Goal: Find specific page/section: Find specific page/section

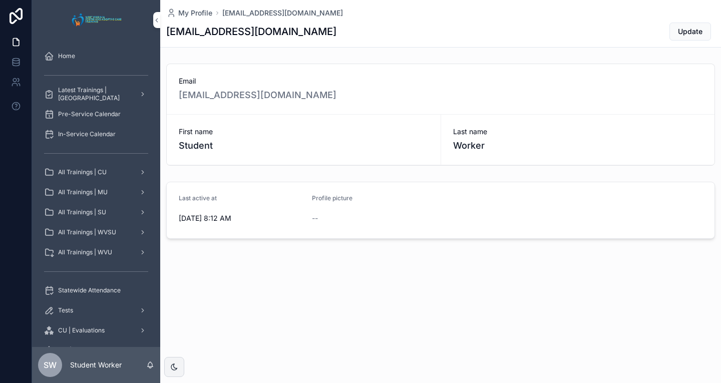
drag, startPoint x: 173, startPoint y: 176, endPoint x: 410, endPoint y: 56, distance: 265.8
click at [410, 56] on div "My Profile [EMAIL_ADDRESS][DOMAIN_NAME] [EMAIL_ADDRESS][DOMAIN_NAME] Update Ema…" at bounding box center [440, 153] width 561 height 307
click at [161, 18] on div "My Profile [EMAIL_ADDRESS][DOMAIN_NAME] [EMAIL_ADDRESS][DOMAIN_NAME] Update" at bounding box center [440, 24] width 561 height 48
click at [101, 51] on div "Home" at bounding box center [96, 56] width 104 height 16
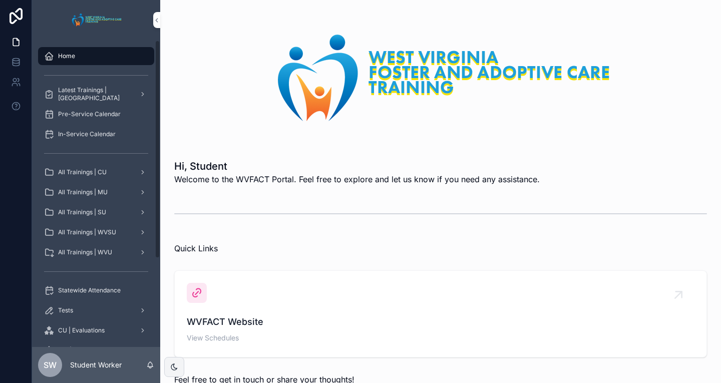
click at [95, 284] on div "Statewide Attendance" at bounding box center [96, 290] width 104 height 16
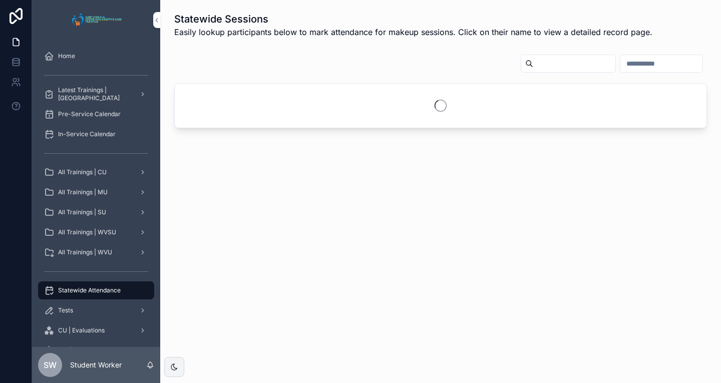
click at [541, 65] on input "scrollable content" at bounding box center [574, 64] width 82 height 14
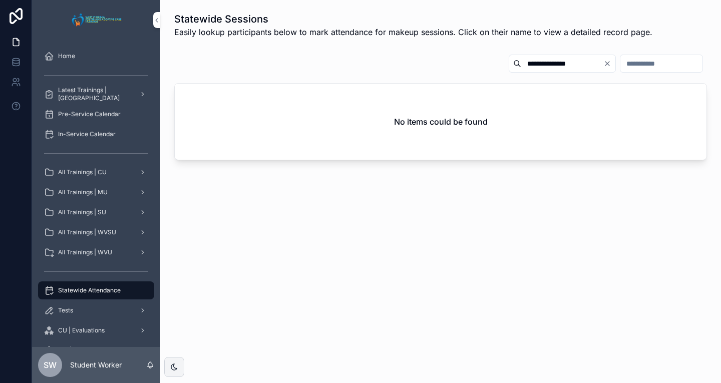
drag, startPoint x: 498, startPoint y: 66, endPoint x: 396, endPoint y: 76, distance: 102.2
click at [397, 76] on div "**********" at bounding box center [440, 65] width 533 height 23
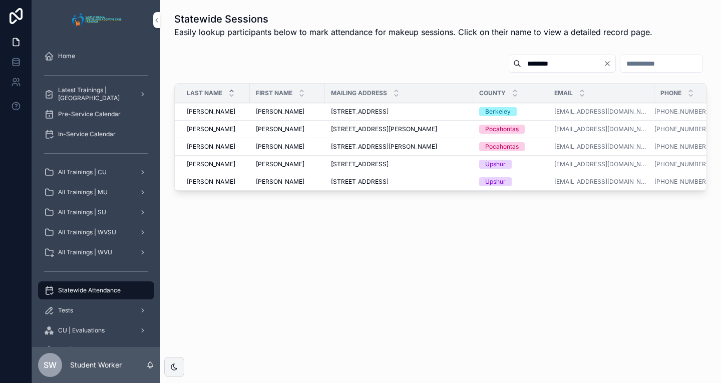
type input "********"
click at [266, 145] on span "[PERSON_NAME]" at bounding box center [280, 147] width 49 height 8
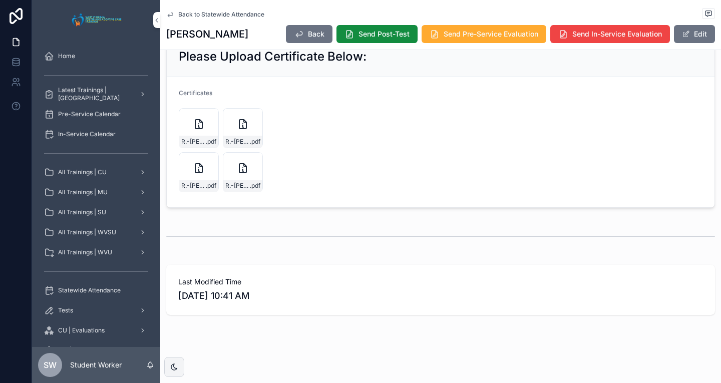
scroll to position [742, 0]
click at [189, 124] on div "R.-[PERSON_NAME]-(Pocahontas) .pdf" at bounding box center [199, 128] width 40 height 40
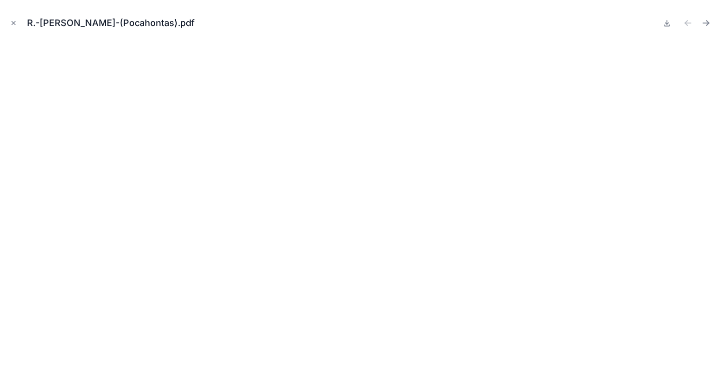
click at [13, 21] on icon "Close modal" at bounding box center [13, 23] width 7 height 7
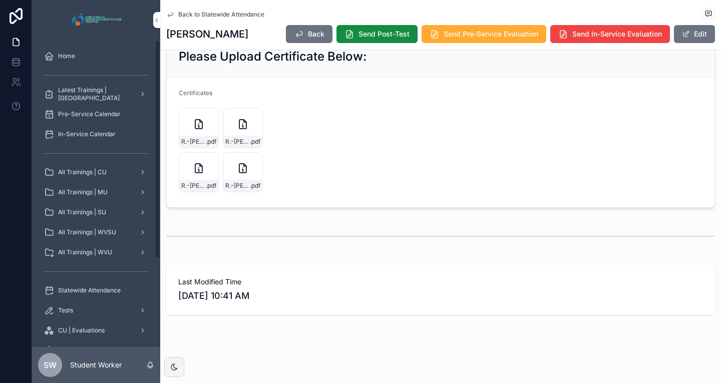
click at [243, 127] on icon "scrollable content" at bounding box center [242, 126] width 1 height 2
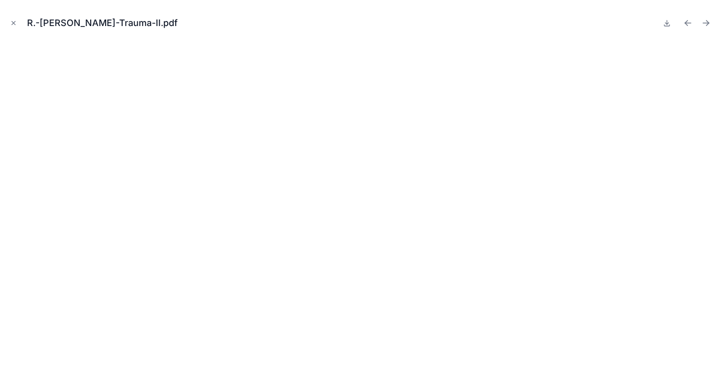
click at [14, 19] on button "Close modal" at bounding box center [13, 23] width 11 height 11
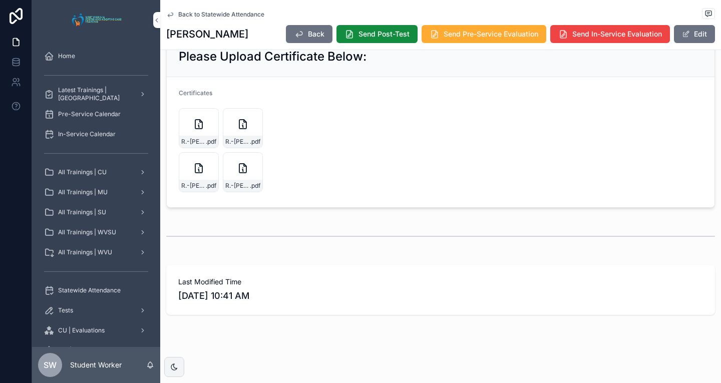
click at [203, 176] on div "R.-[PERSON_NAME]---Trauma-III .pdf" at bounding box center [199, 172] width 40 height 40
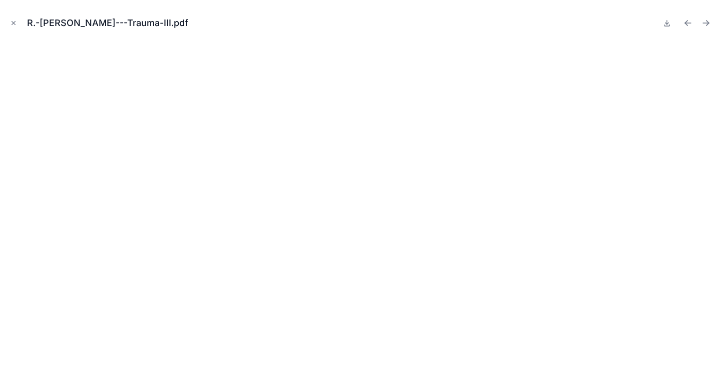
click at [14, 21] on icon "Close modal" at bounding box center [13, 23] width 7 height 7
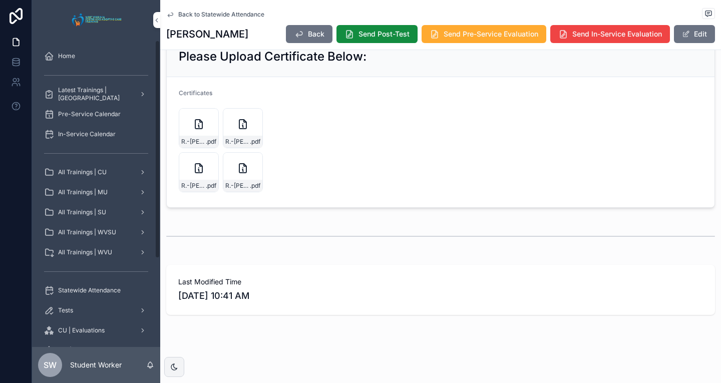
click at [252, 167] on div "R.-[PERSON_NAME]---Cyber-Safety .pdf" at bounding box center [243, 172] width 40 height 40
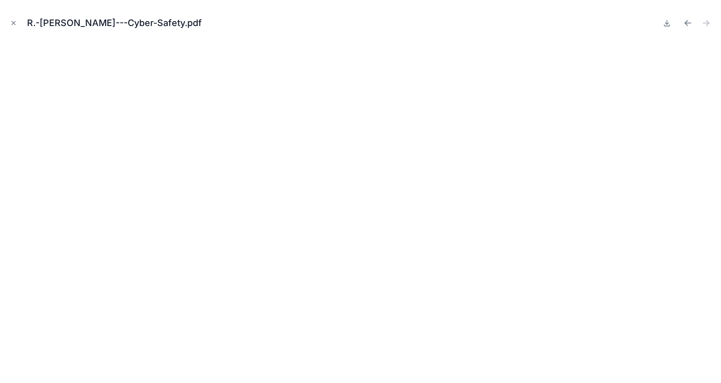
click at [13, 26] on icon "Close modal" at bounding box center [13, 23] width 7 height 7
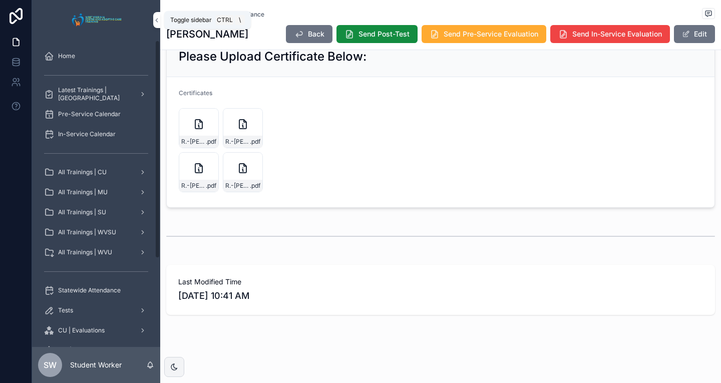
click at [157, 22] on icon "scrollable content" at bounding box center [157, 21] width 2 height 4
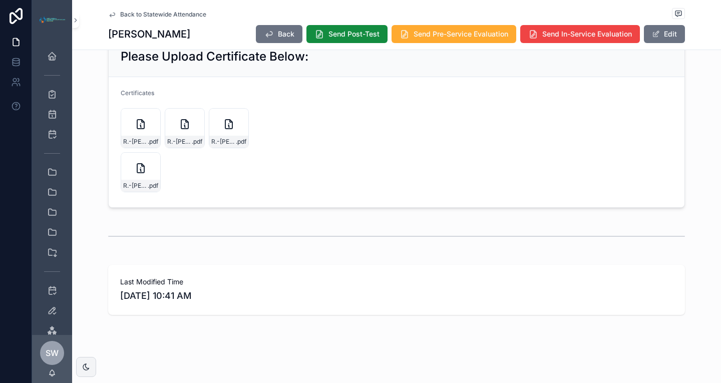
click at [73, 19] on icon "scrollable content" at bounding box center [75, 21] width 7 height 8
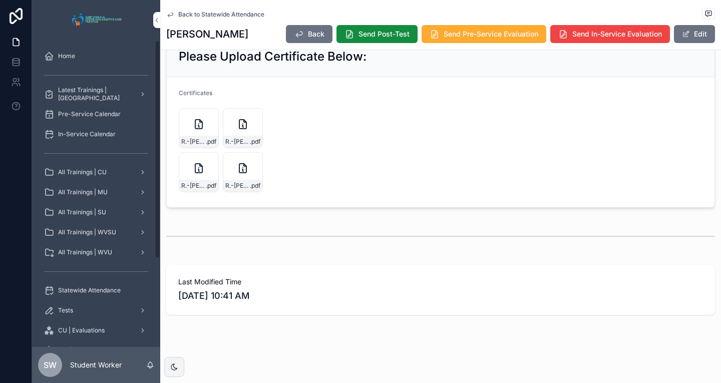
click at [185, 15] on span "Back to Statewide Attendance" at bounding box center [221, 15] width 86 height 8
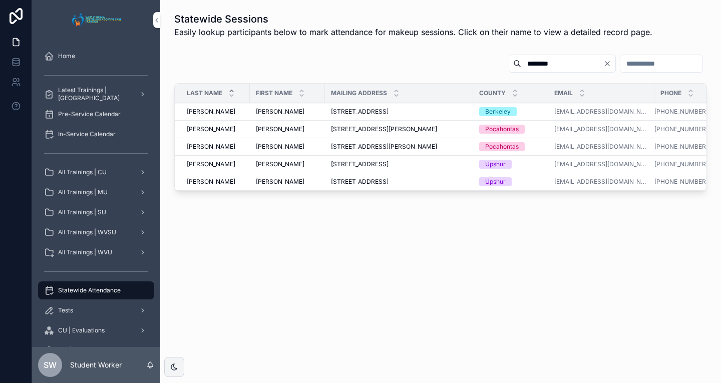
click at [276, 128] on span "[PERSON_NAME]" at bounding box center [280, 129] width 49 height 8
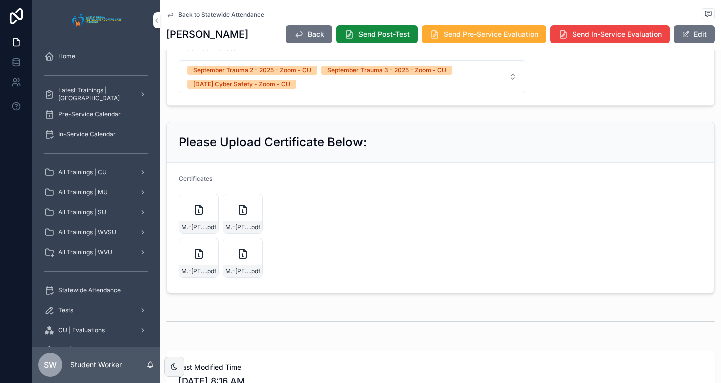
scroll to position [651, 0]
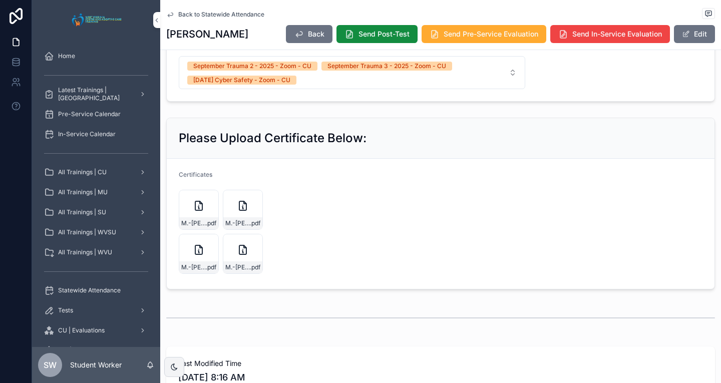
click at [197, 210] on icon "scrollable content" at bounding box center [198, 205] width 7 height 9
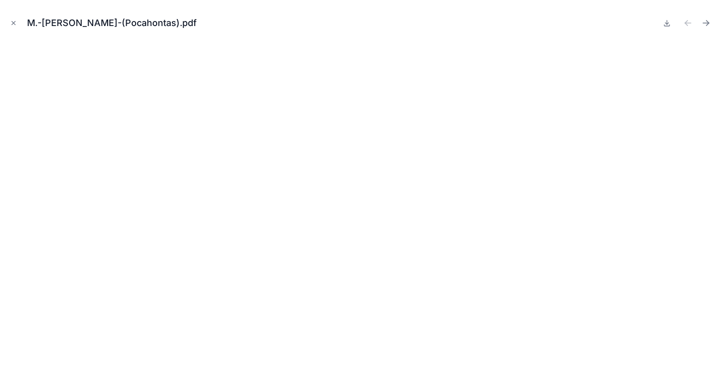
click at [13, 22] on icon "Close modal" at bounding box center [14, 24] width 4 height 4
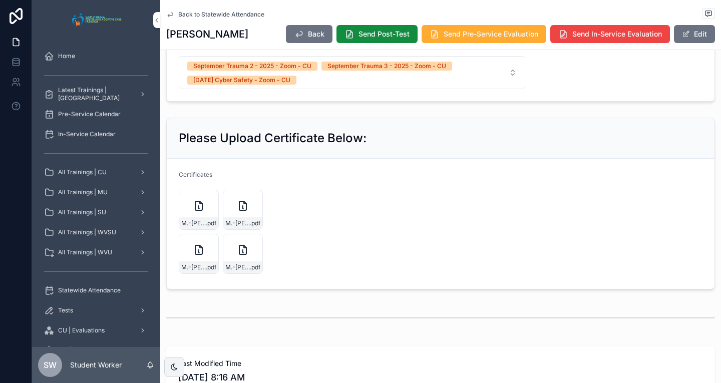
click at [242, 209] on div "M.-[PERSON_NAME]-Trauma-II .pdf" at bounding box center [243, 210] width 40 height 40
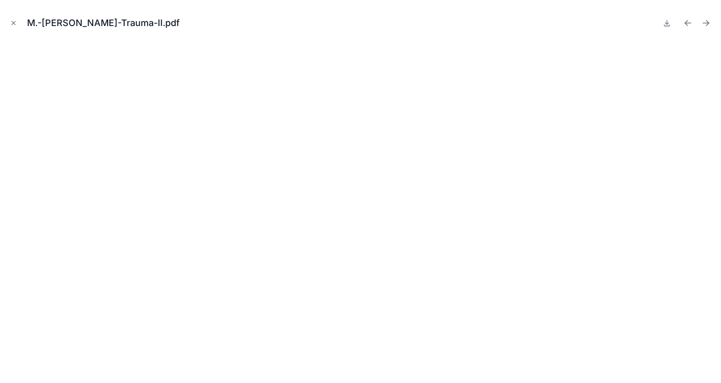
click at [10, 22] on button "Close modal" at bounding box center [13, 23] width 11 height 11
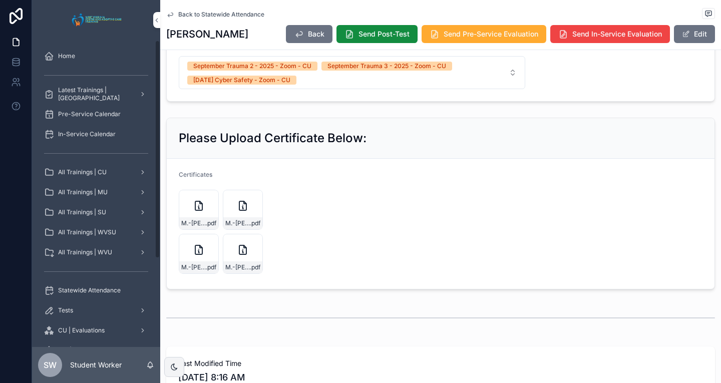
click at [197, 254] on icon "scrollable content" at bounding box center [198, 249] width 7 height 9
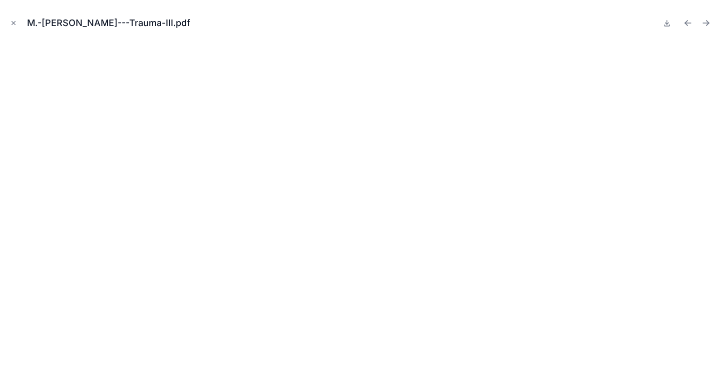
click at [13, 22] on icon "Close modal" at bounding box center [13, 23] width 7 height 7
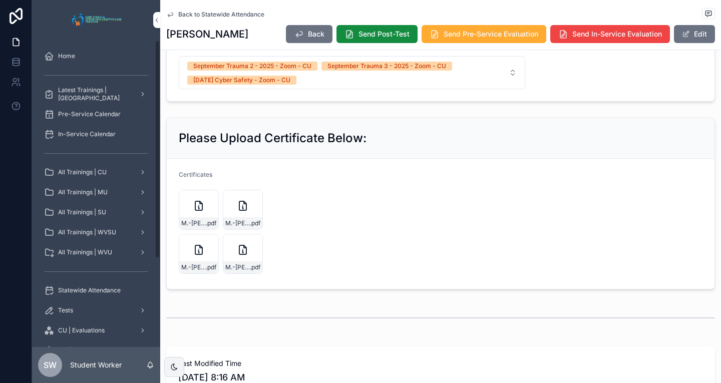
click at [242, 256] on icon "scrollable content" at bounding box center [243, 250] width 12 height 12
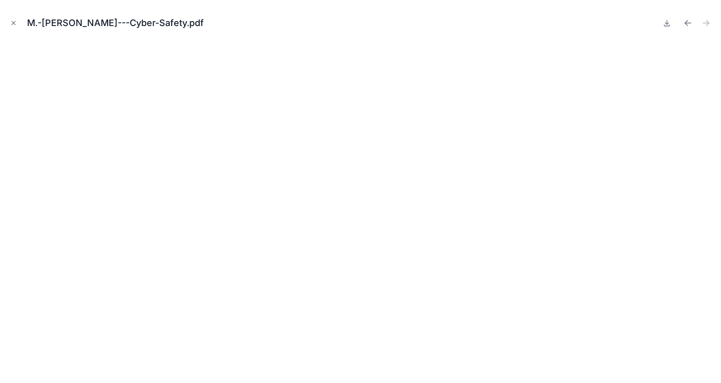
click at [11, 23] on icon "Close modal" at bounding box center [13, 23] width 7 height 7
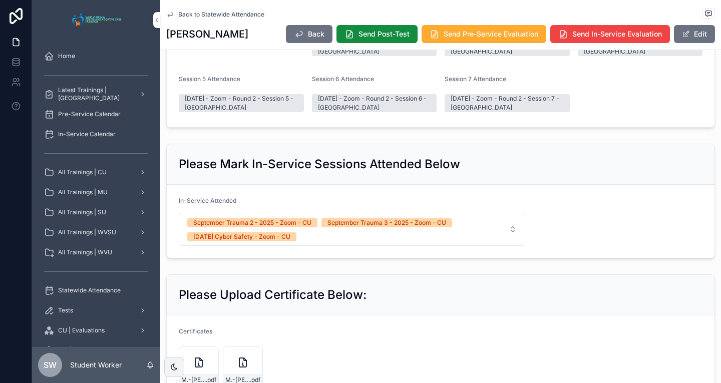
scroll to position [492, 0]
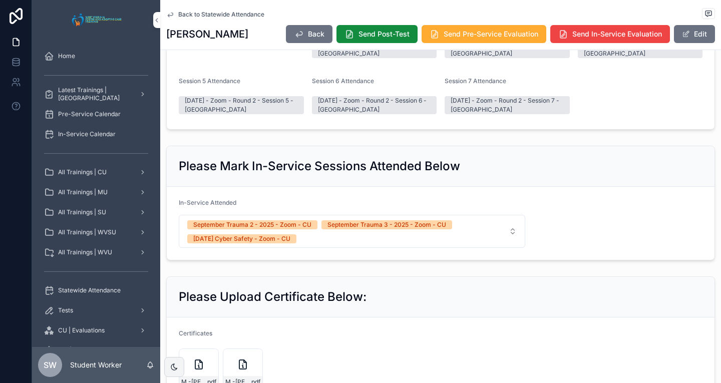
click at [203, 15] on span "Back to Statewide Attendance" at bounding box center [221, 15] width 86 height 8
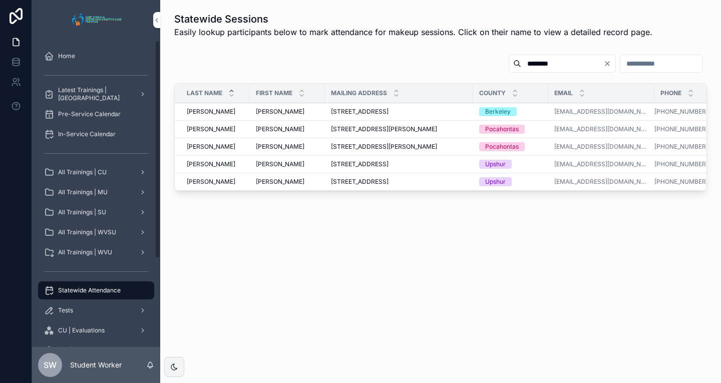
click at [95, 295] on div "Statewide Attendance" at bounding box center [96, 290] width 104 height 16
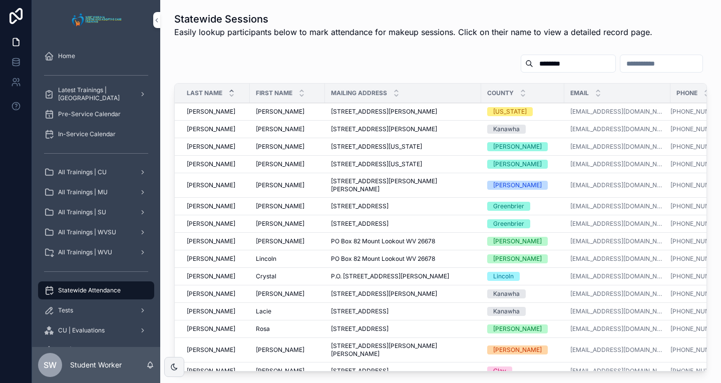
click at [526, 71] on div "********" at bounding box center [568, 64] width 95 height 18
click at [533, 67] on input "********" at bounding box center [574, 64] width 82 height 14
type input "*"
click at [267, 61] on div "scrollable content" at bounding box center [440, 65] width 533 height 23
